Goal: Information Seeking & Learning: Learn about a topic

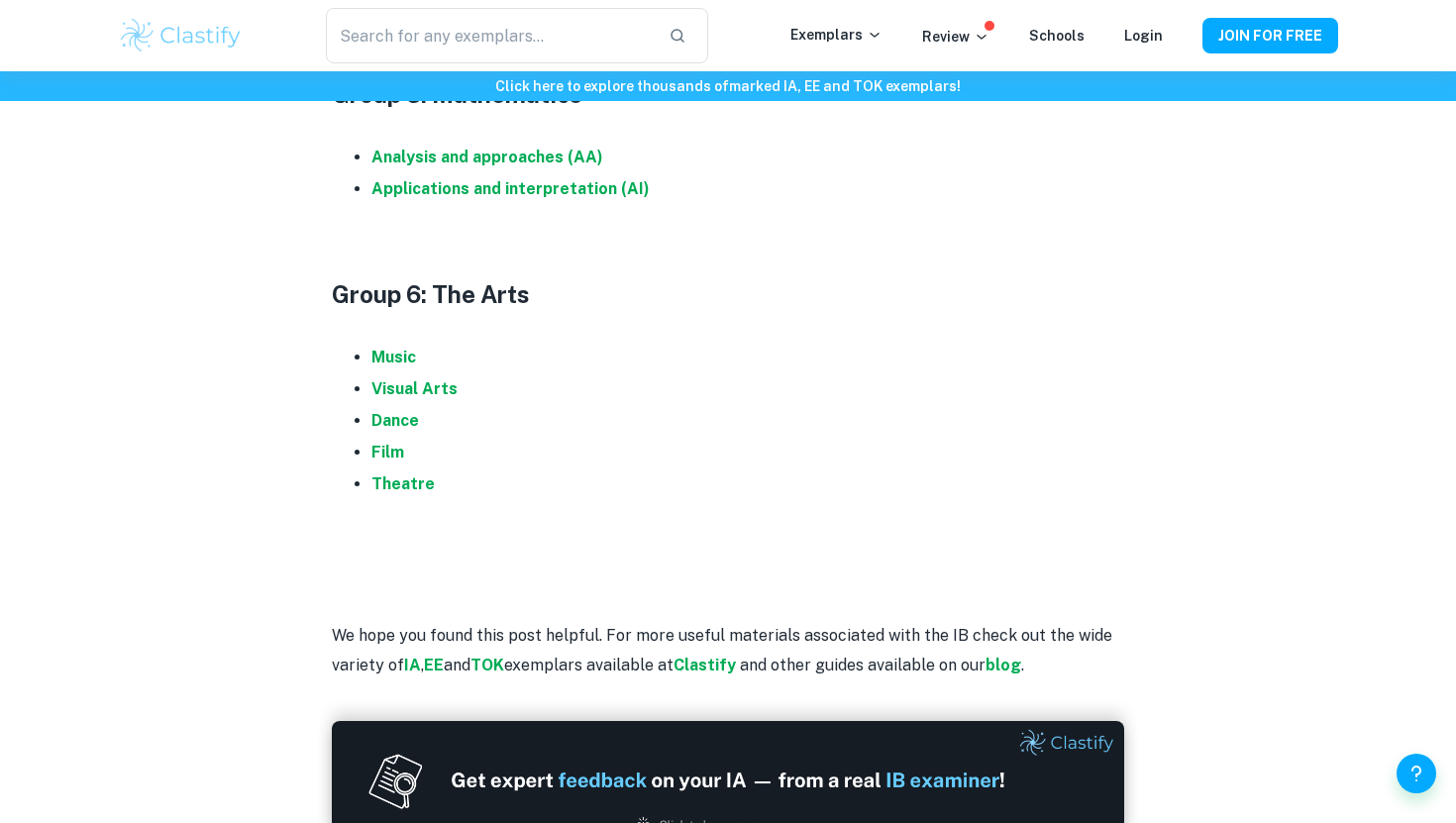
scroll to position [1886, 0]
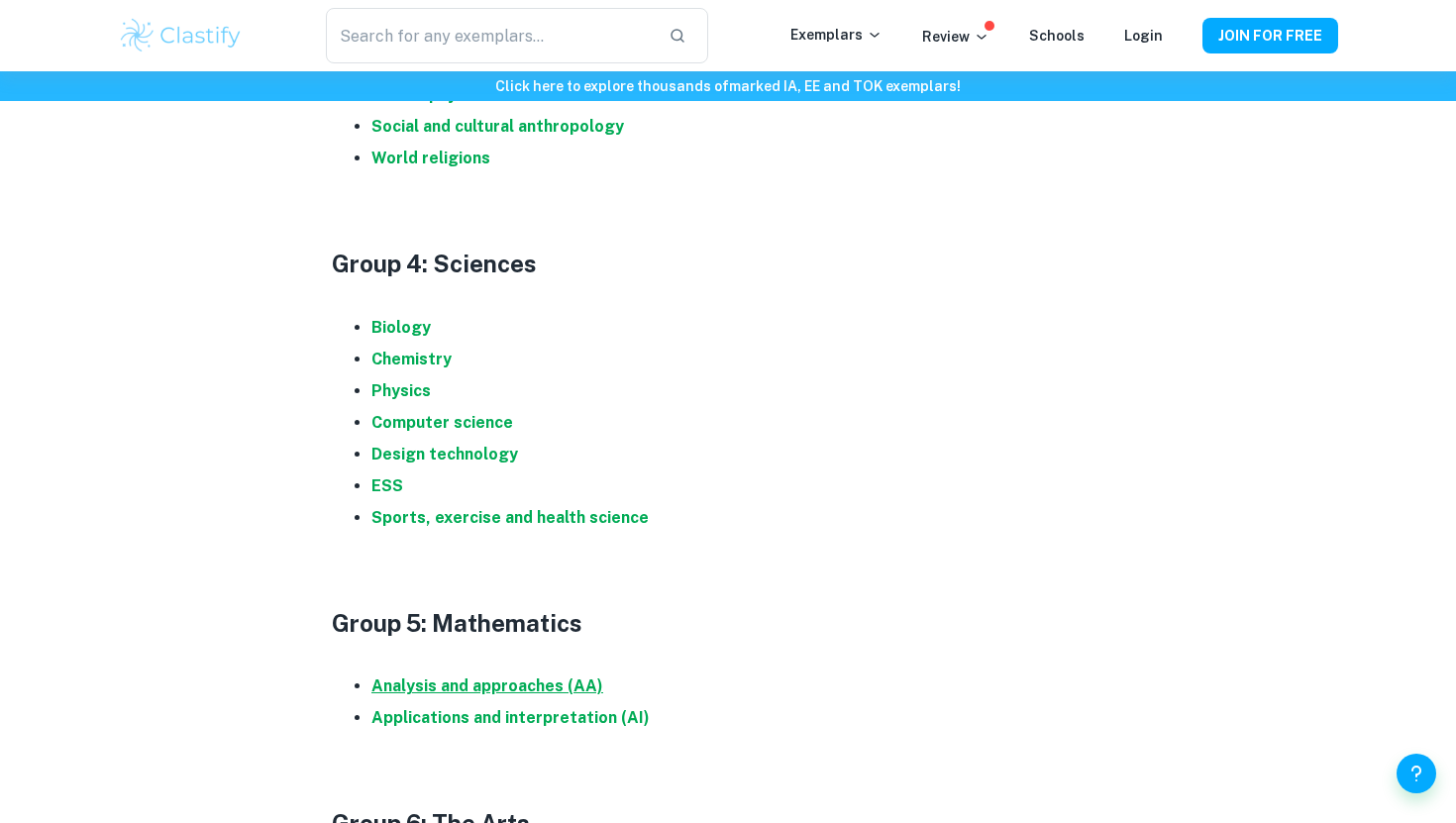
click at [532, 685] on strong "Analysis and approaches (AA)" at bounding box center [488, 685] width 232 height 19
click at [424, 384] on strong "Physics" at bounding box center [401, 391] width 59 height 19
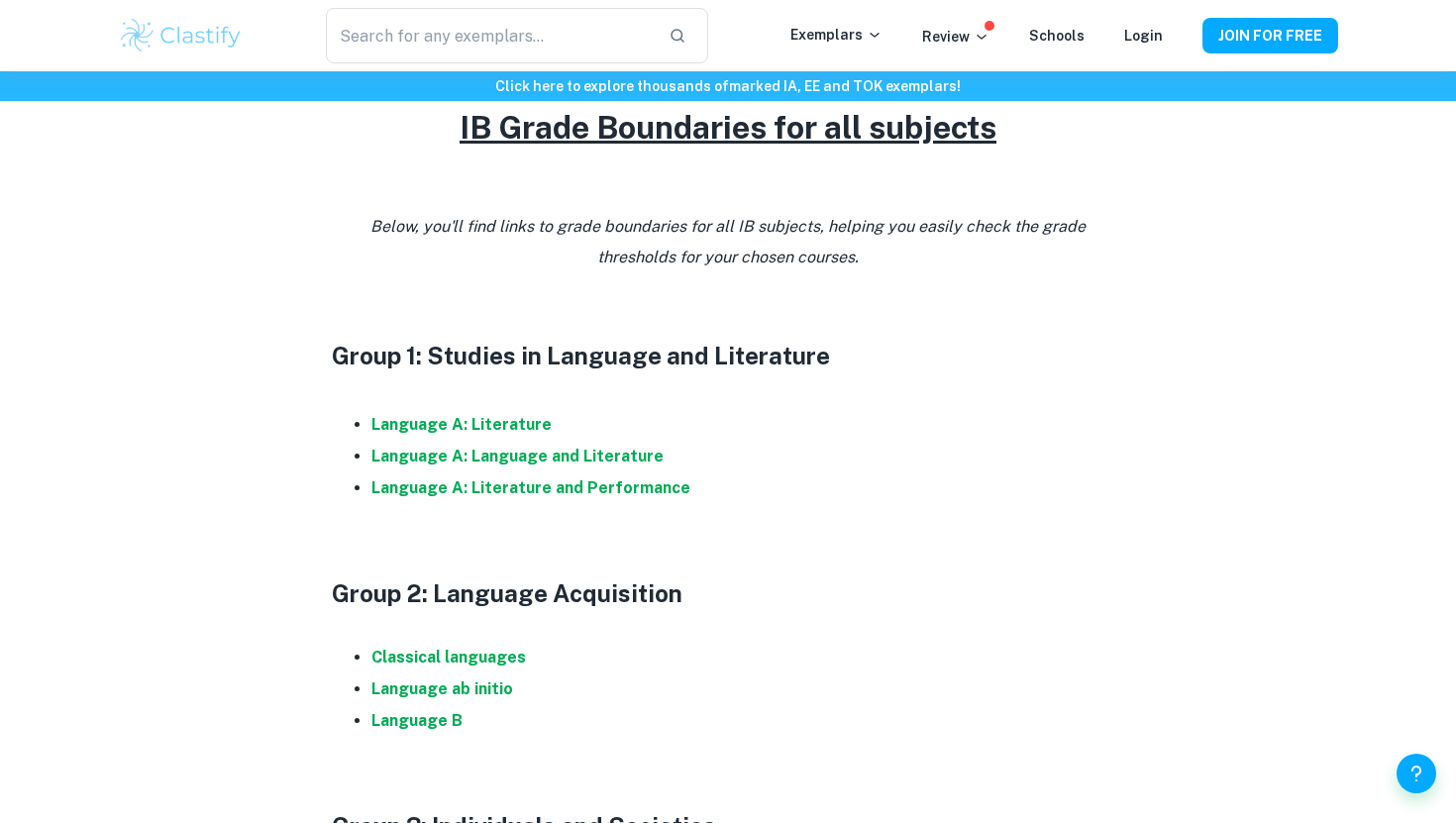
scroll to position [869, 0]
click at [468, 434] on strong "Language A: Literature" at bounding box center [462, 425] width 180 height 19
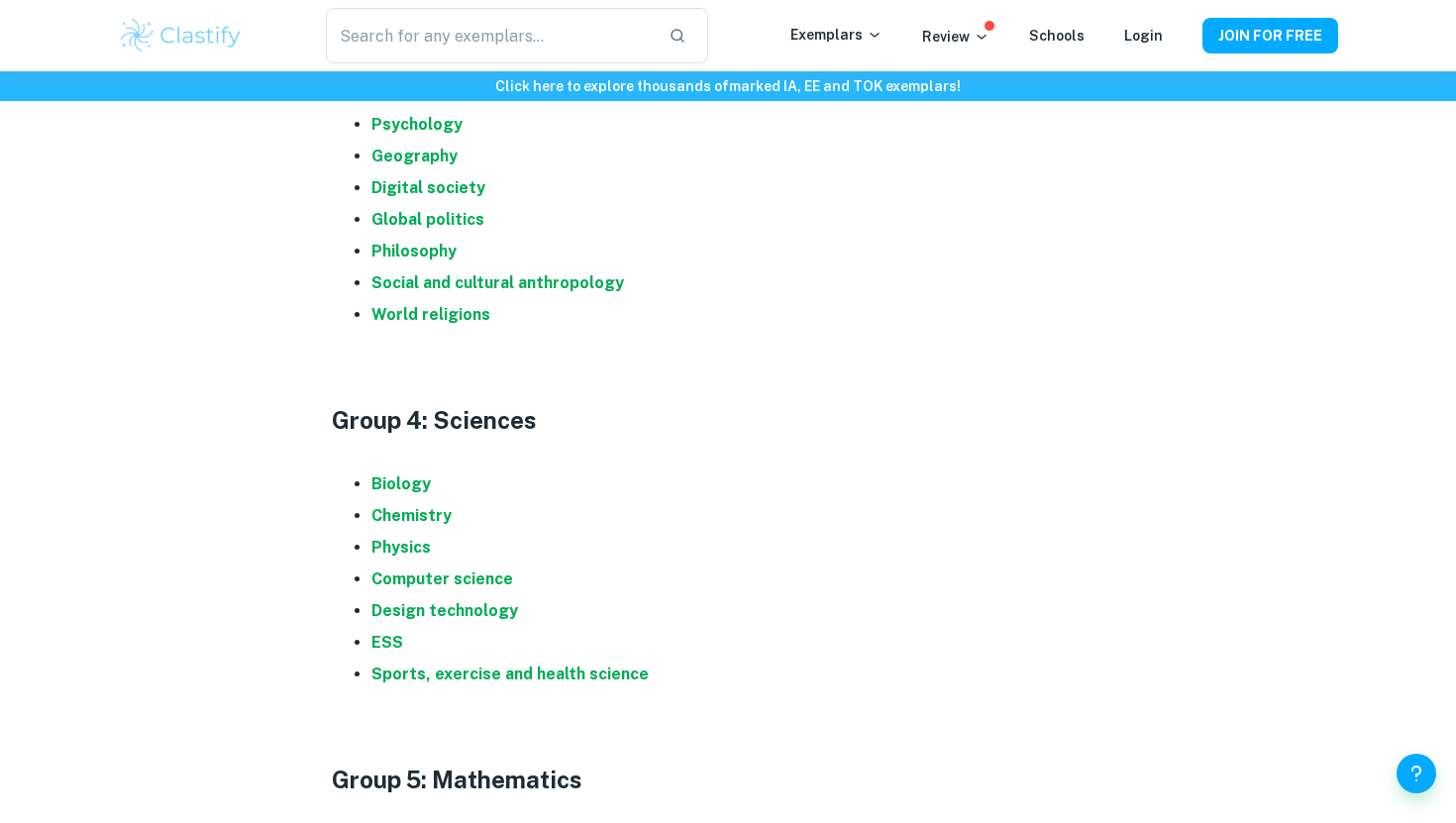
scroll to position [1729, 0]
click at [420, 516] on strong "Chemistry" at bounding box center [411, 517] width 80 height 19
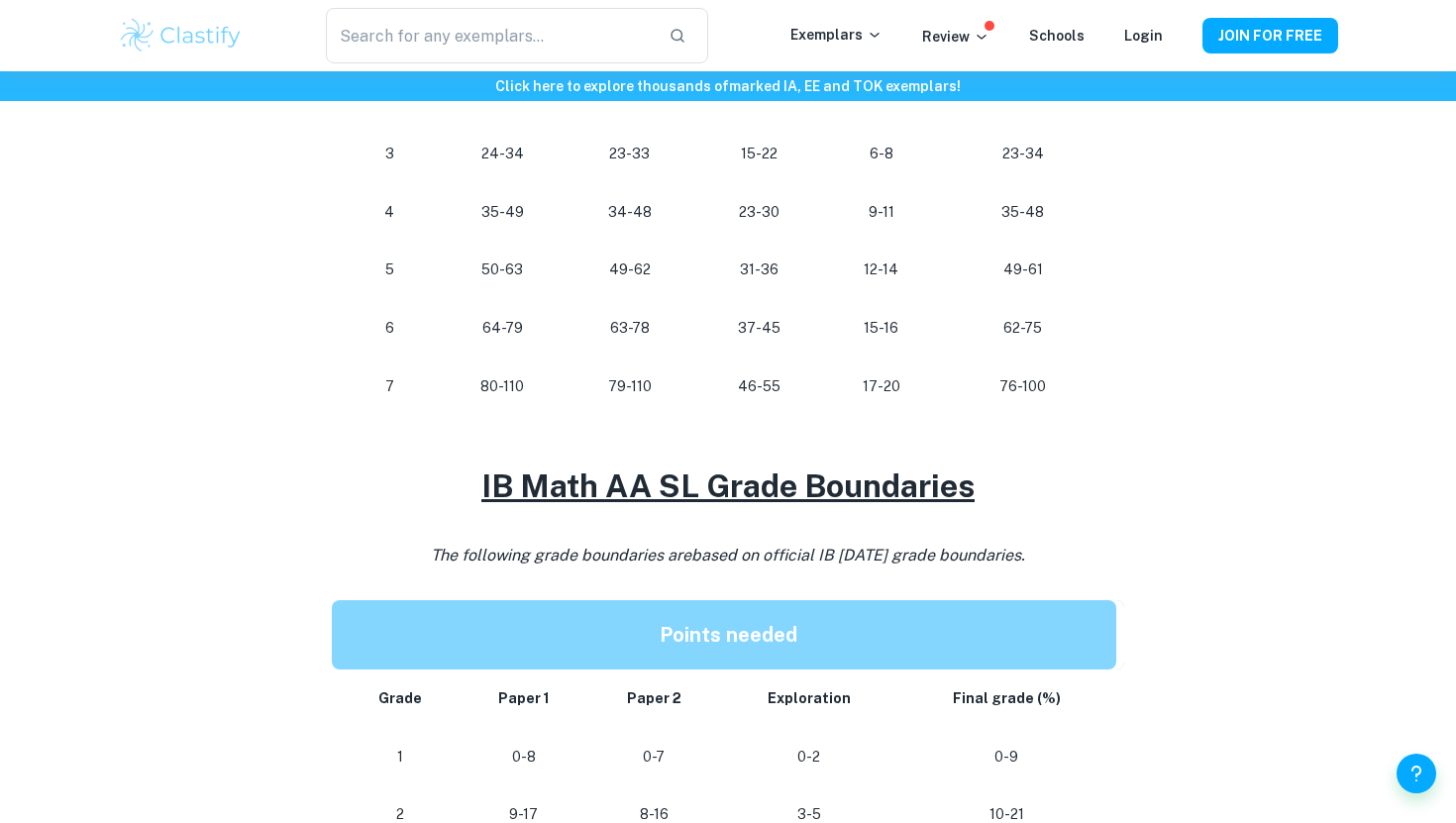
scroll to position [1069, 0]
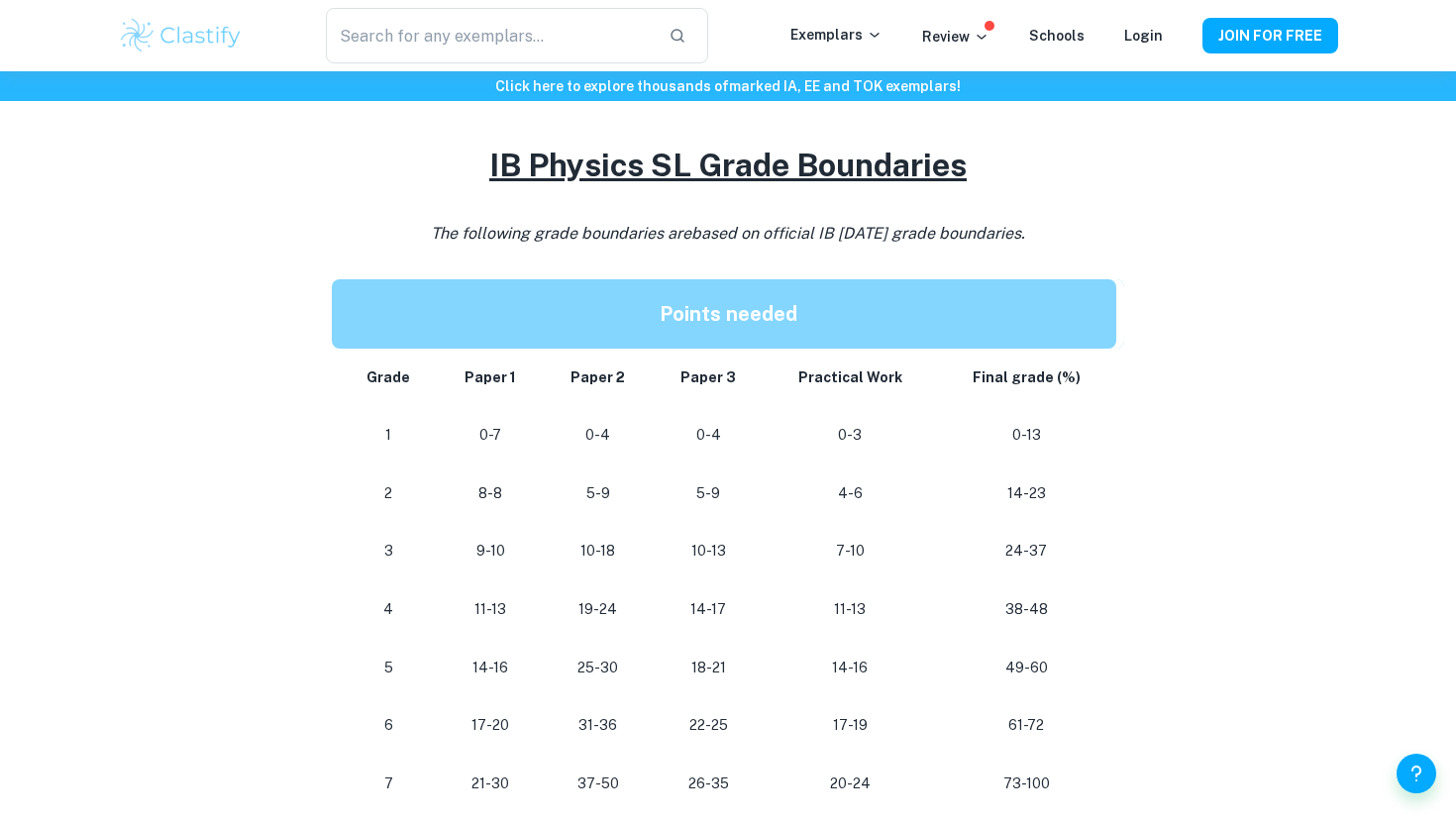
scroll to position [1798, 0]
